Goal: Transaction & Acquisition: Purchase product/service

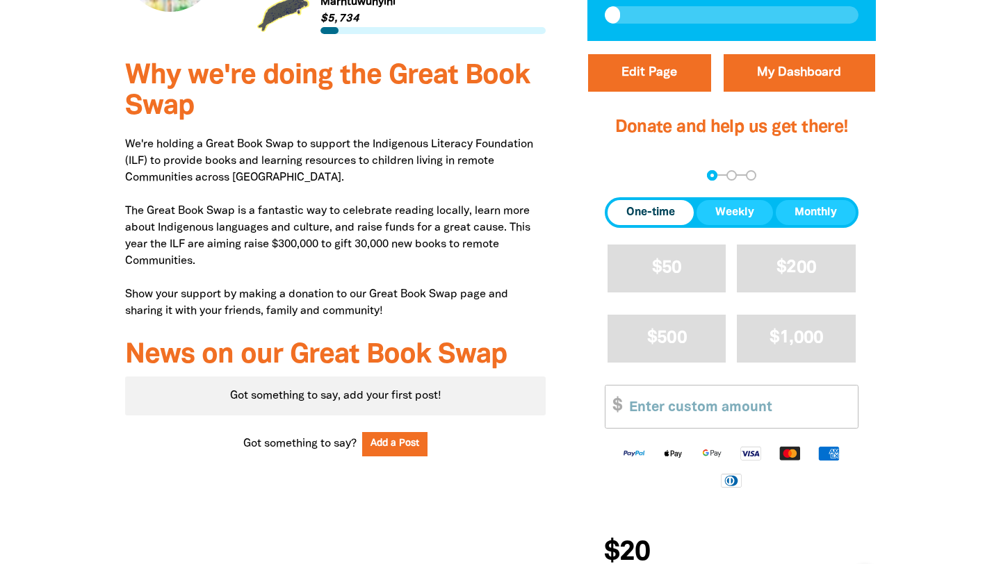
scroll to position [462, 0]
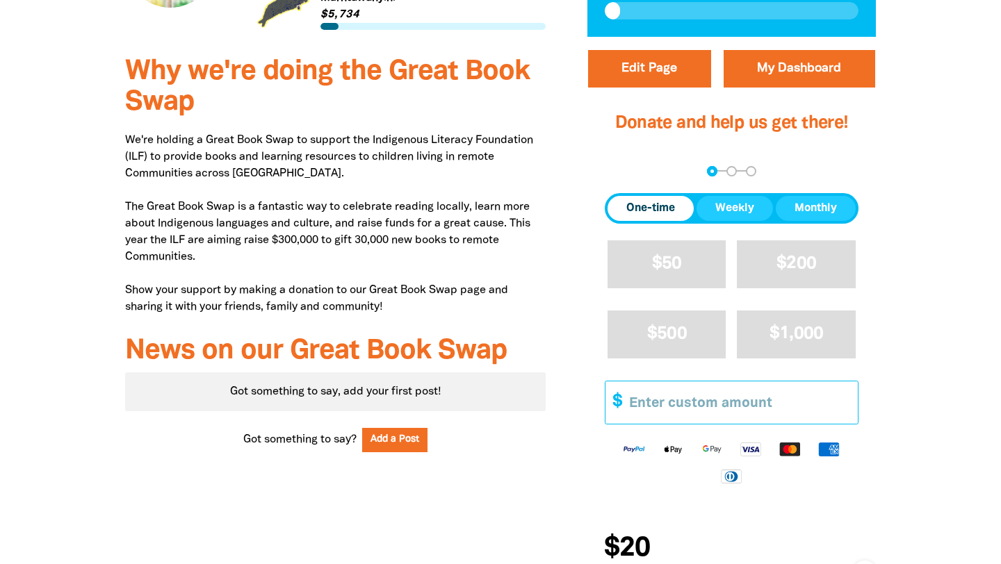
click at [659, 405] on input "Other Amount" at bounding box center [738, 403] width 238 height 42
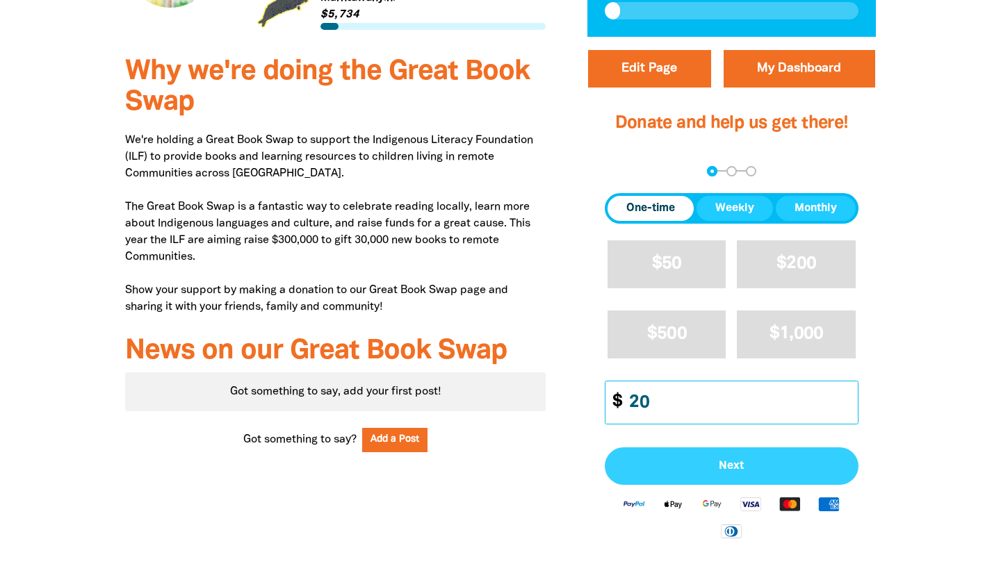
type input "20"
click at [715, 468] on span "Next" at bounding box center [731, 466] width 223 height 11
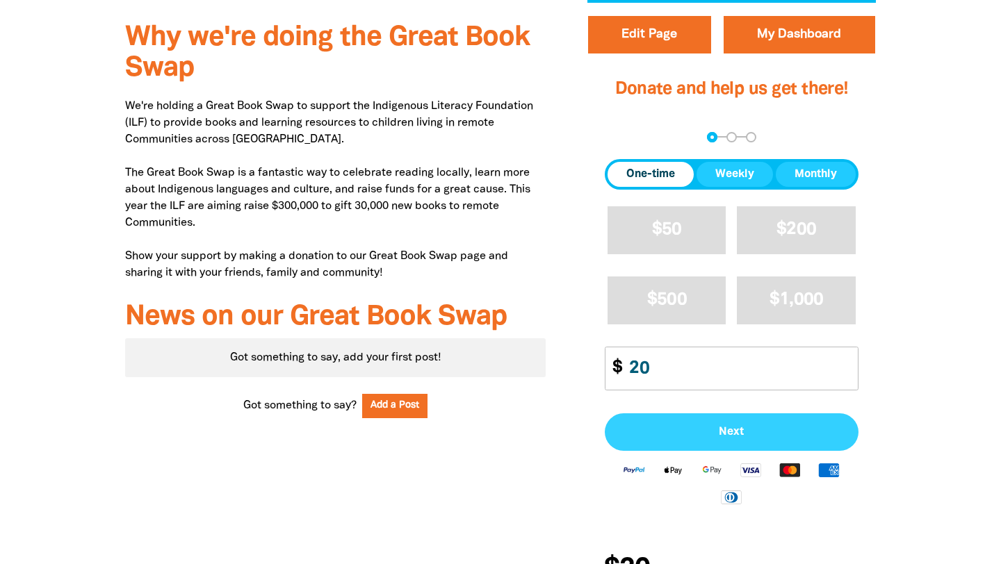
select select "AU"
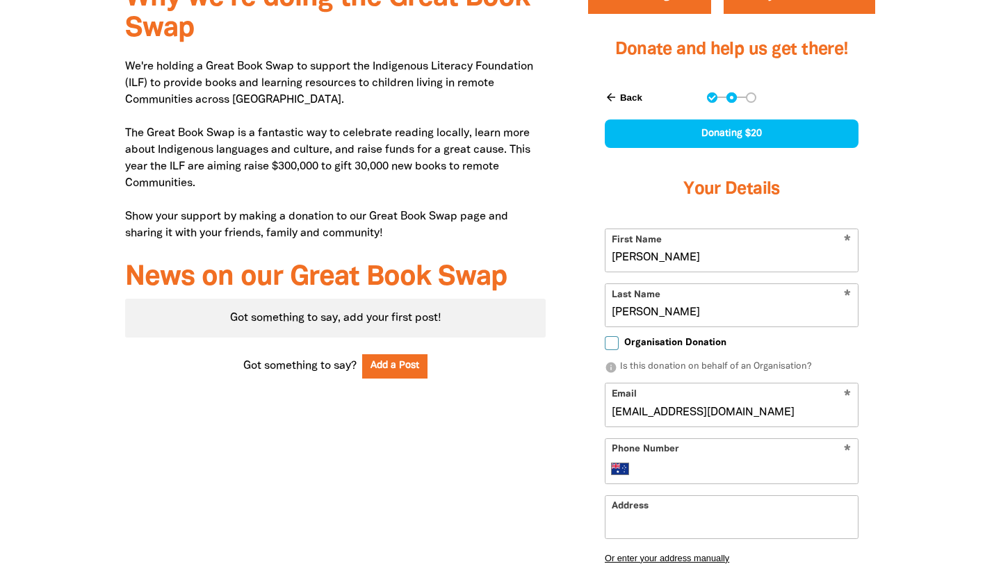
scroll to position [538, 0]
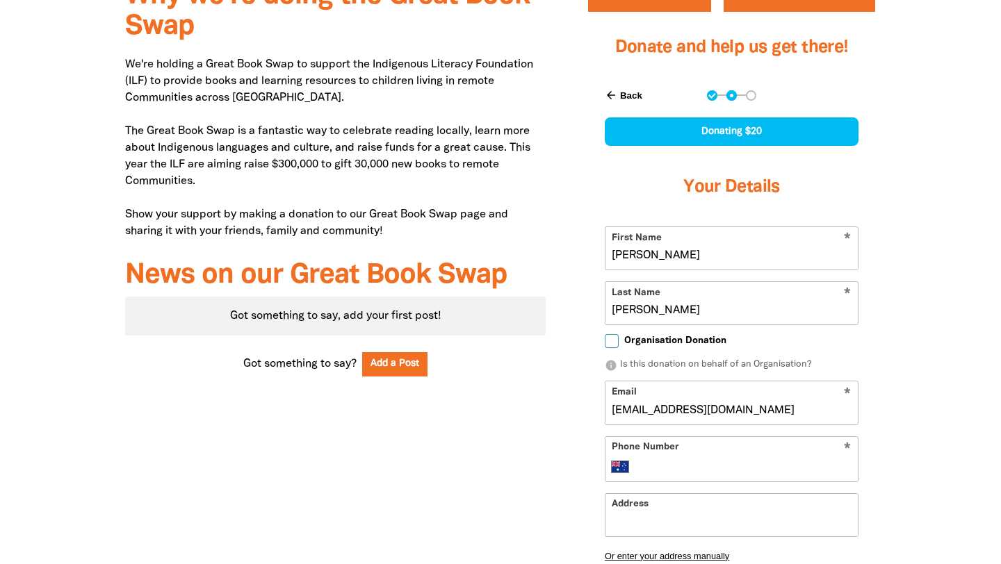
click at [658, 461] on input "Phone Number" at bounding box center [746, 467] width 213 height 17
type input "[PHONE_NUMBER]"
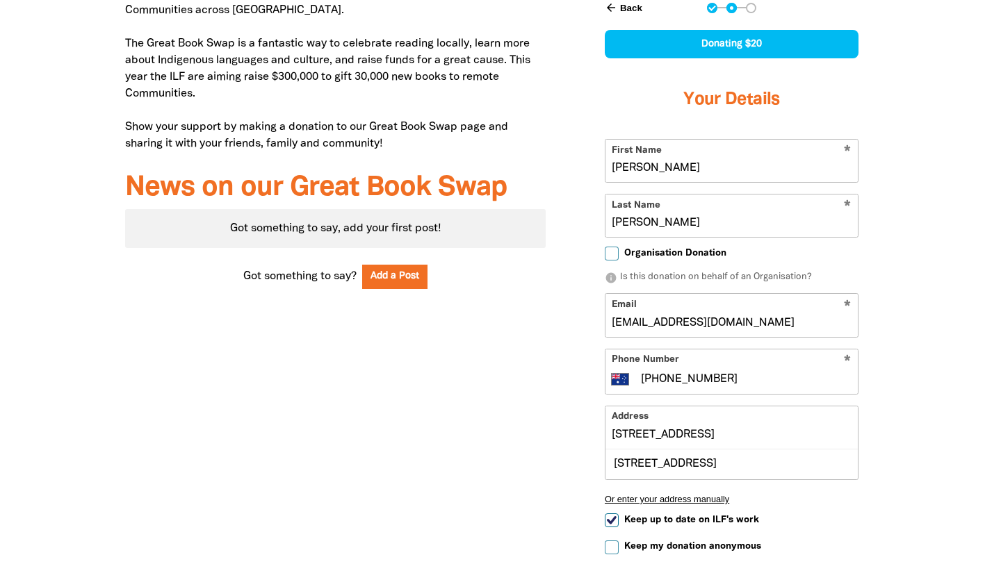
scroll to position [640, 0]
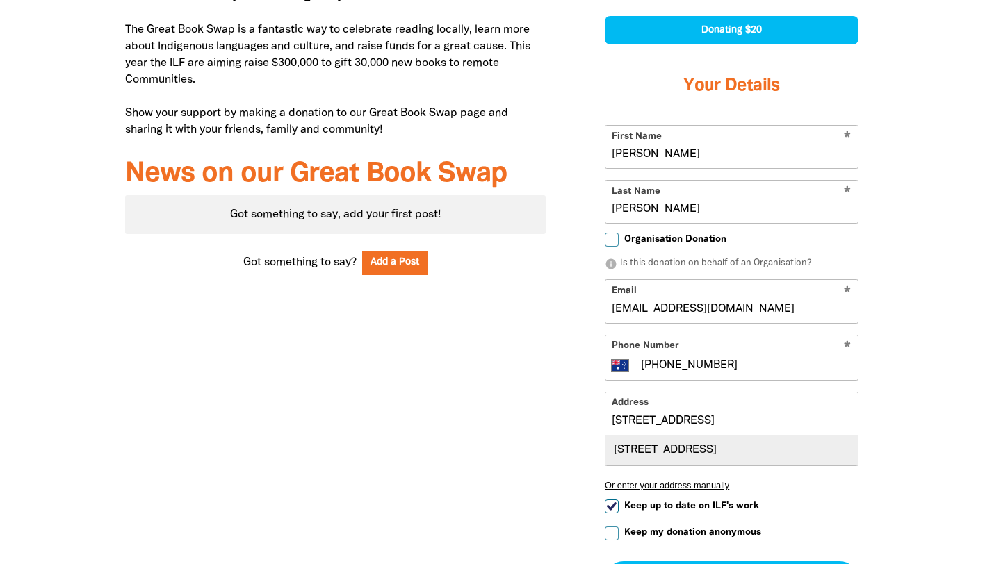
click at [757, 455] on div "[STREET_ADDRESS]" at bounding box center [731, 451] width 252 height 30
type input "[STREET_ADDRESS]"
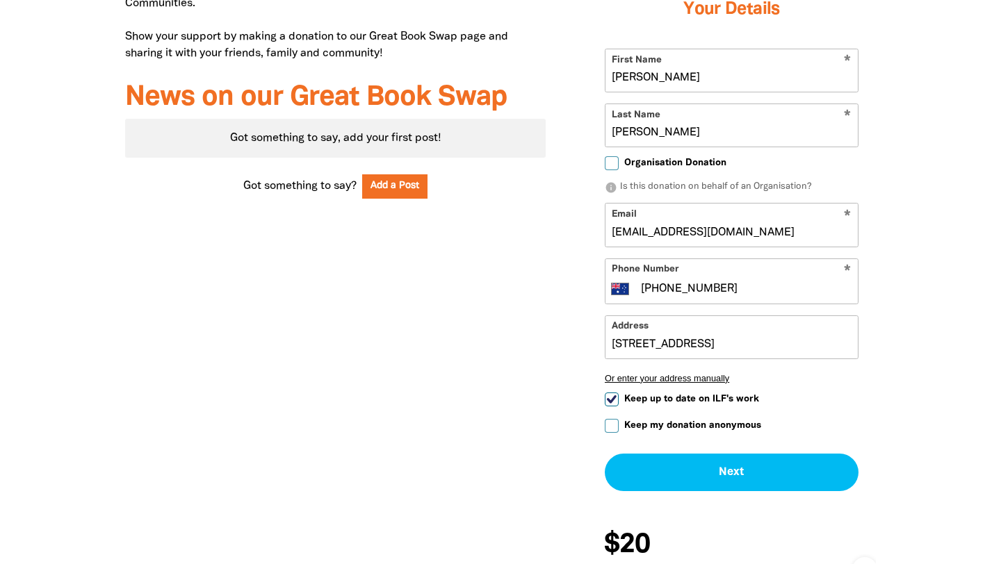
scroll to position [735, 0]
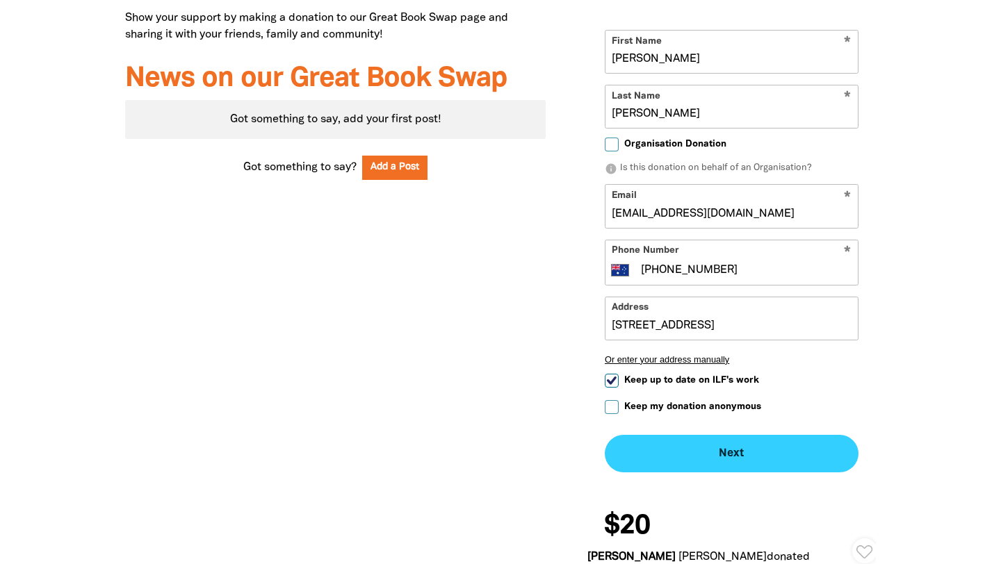
click at [745, 451] on button "Next chevron_right" at bounding box center [732, 454] width 254 height 38
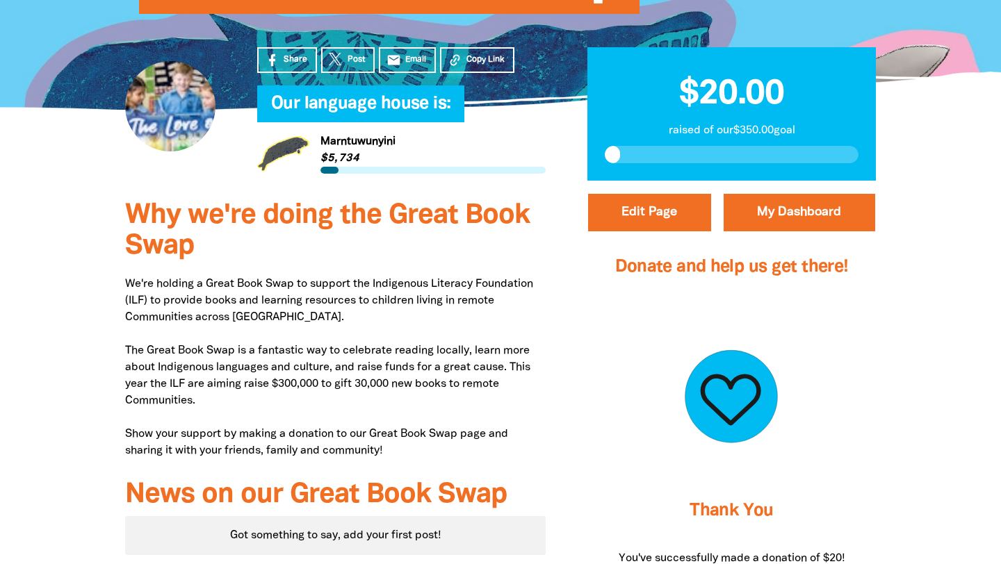
scroll to position [0, 0]
